Goal: Task Accomplishment & Management: Manage account settings

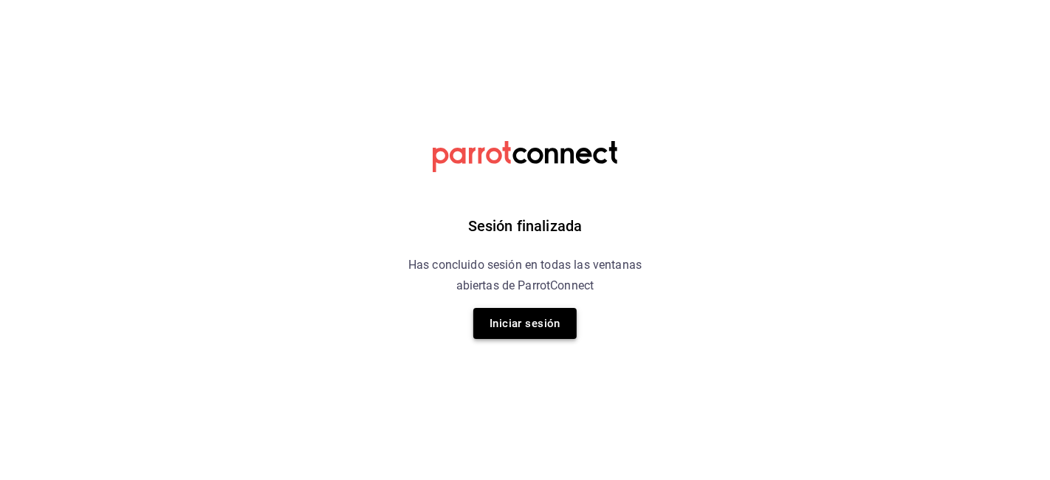
click at [538, 315] on button "Iniciar sesión" at bounding box center [524, 323] width 103 height 31
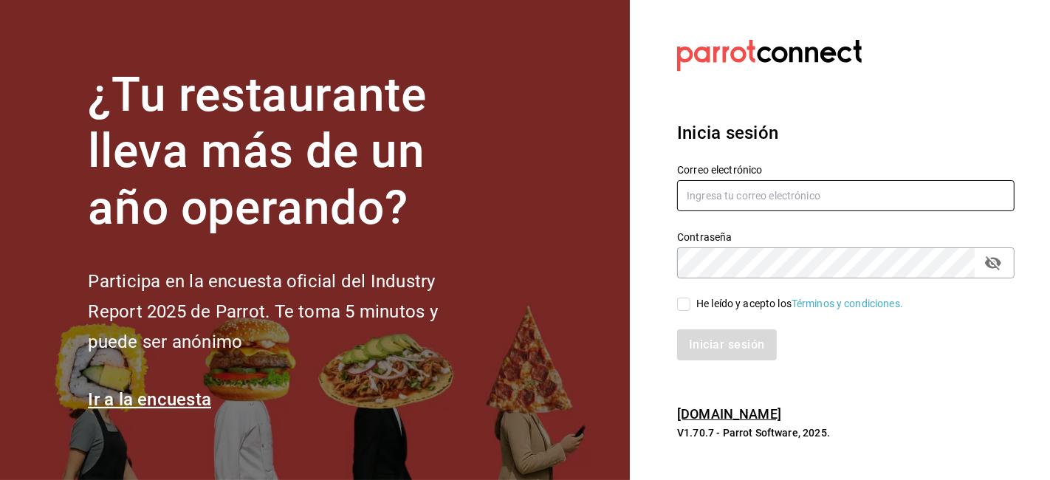
type input "compras@tetecoloh.com"
click at [682, 308] on input "He leído y acepto los Términos y condiciones." at bounding box center [683, 304] width 13 height 13
checkbox input "true"
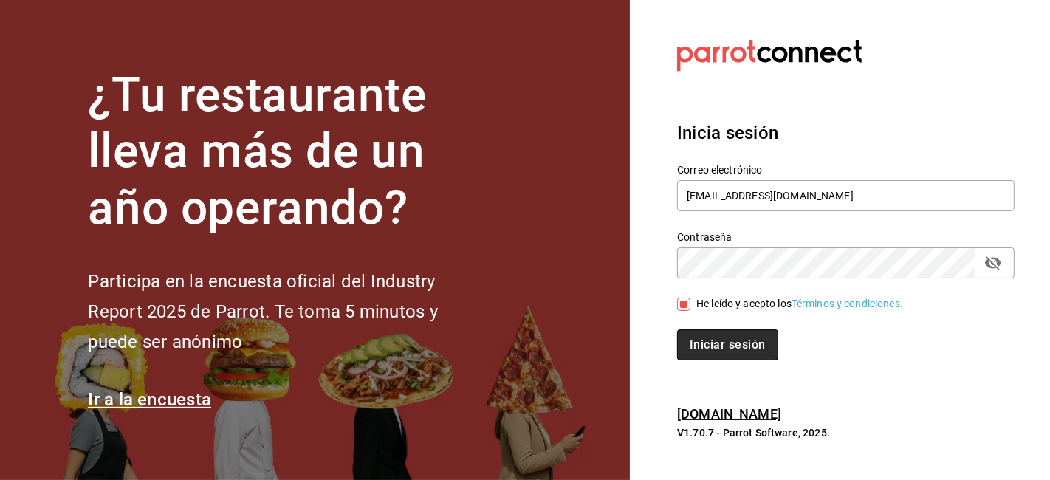
click at [709, 349] on button "Iniciar sesión" at bounding box center [727, 344] width 100 height 31
